Goal: Task Accomplishment & Management: Complete application form

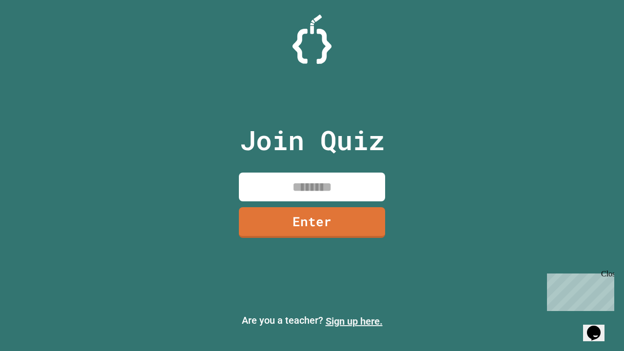
click at [354, 321] on link "Sign up here." at bounding box center [354, 322] width 57 height 12
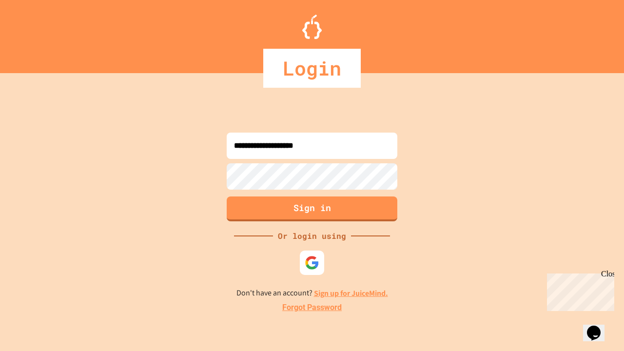
type input "**********"
